Goal: Task Accomplishment & Management: Manage account settings

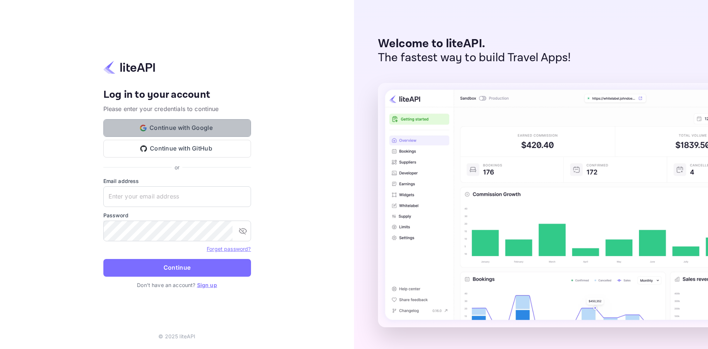
click at [220, 131] on button "Continue with Google" at bounding box center [177, 128] width 148 height 18
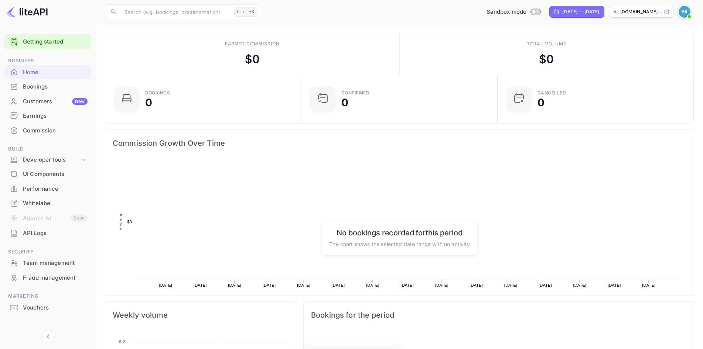
scroll to position [6, 6]
click at [73, 159] on div "Developer tools" at bounding box center [51, 160] width 57 height 8
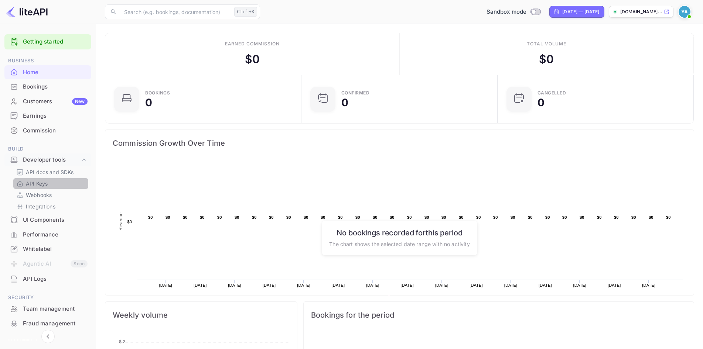
click at [47, 183] on p "API Keys" at bounding box center [37, 184] width 22 height 8
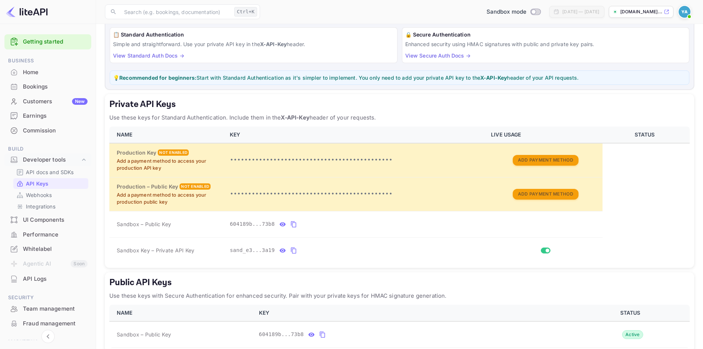
scroll to position [74, 0]
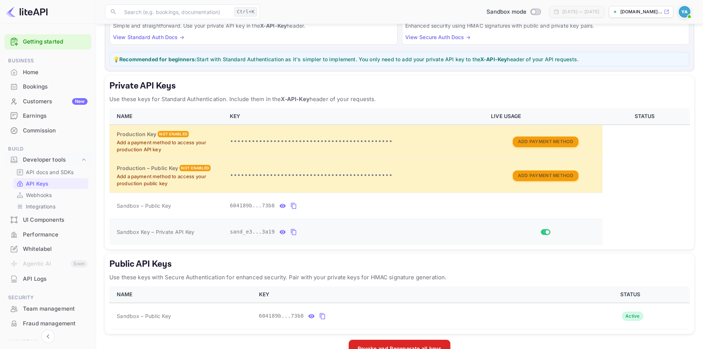
click at [291, 233] on icon "private api keys table" at bounding box center [293, 232] width 7 height 9
